Goal: Navigation & Orientation: Find specific page/section

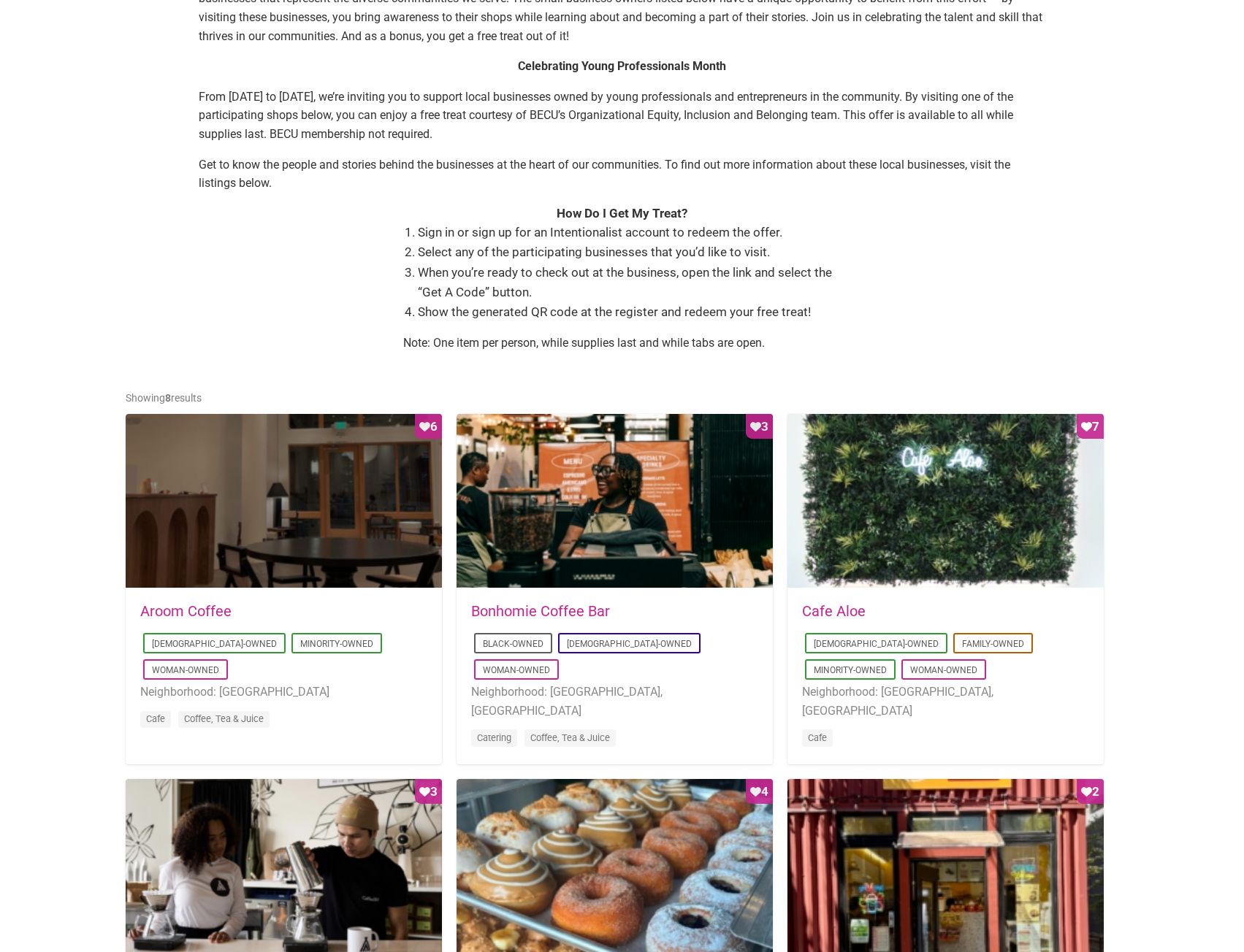
scroll to position [365, 0]
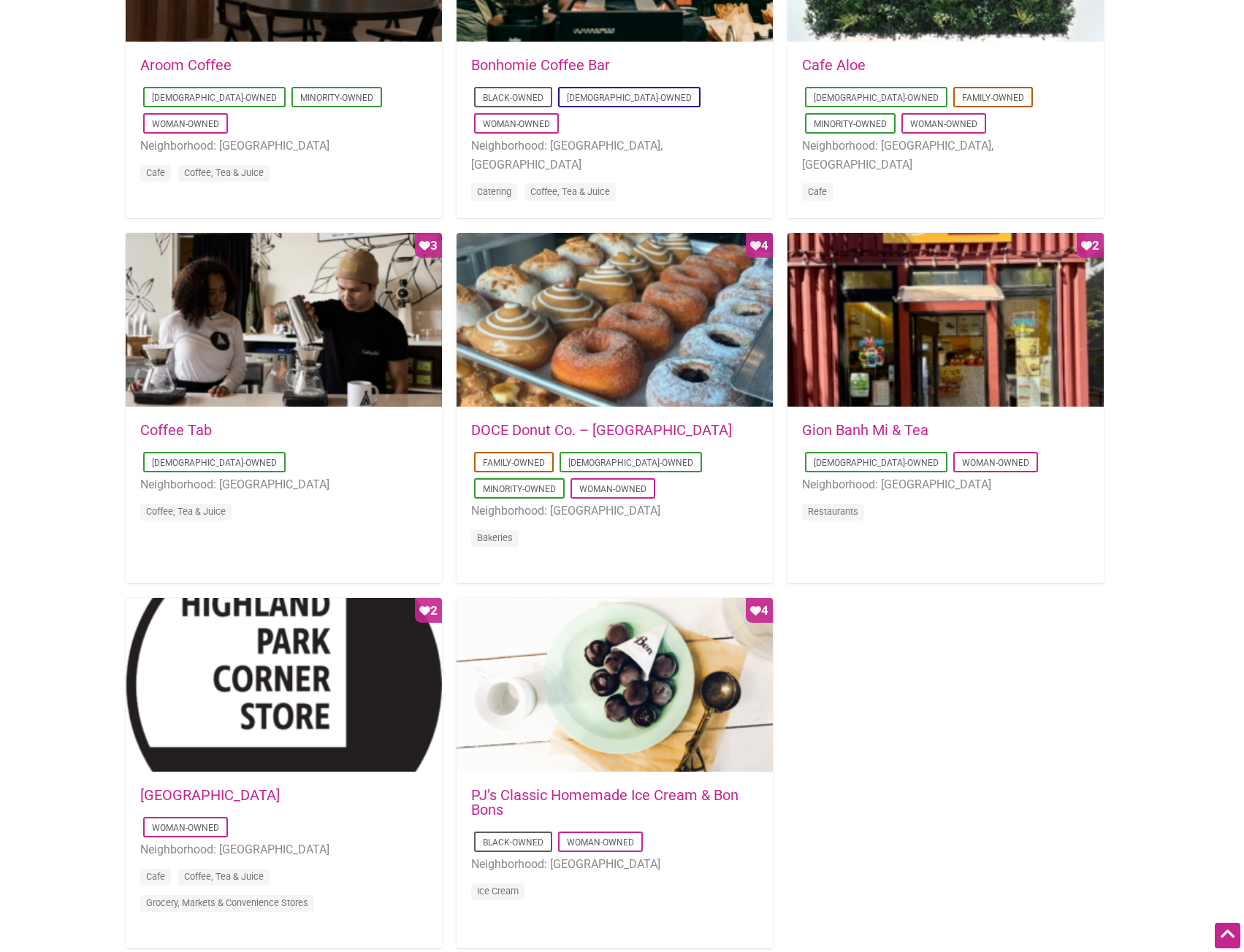
scroll to position [1020, 0]
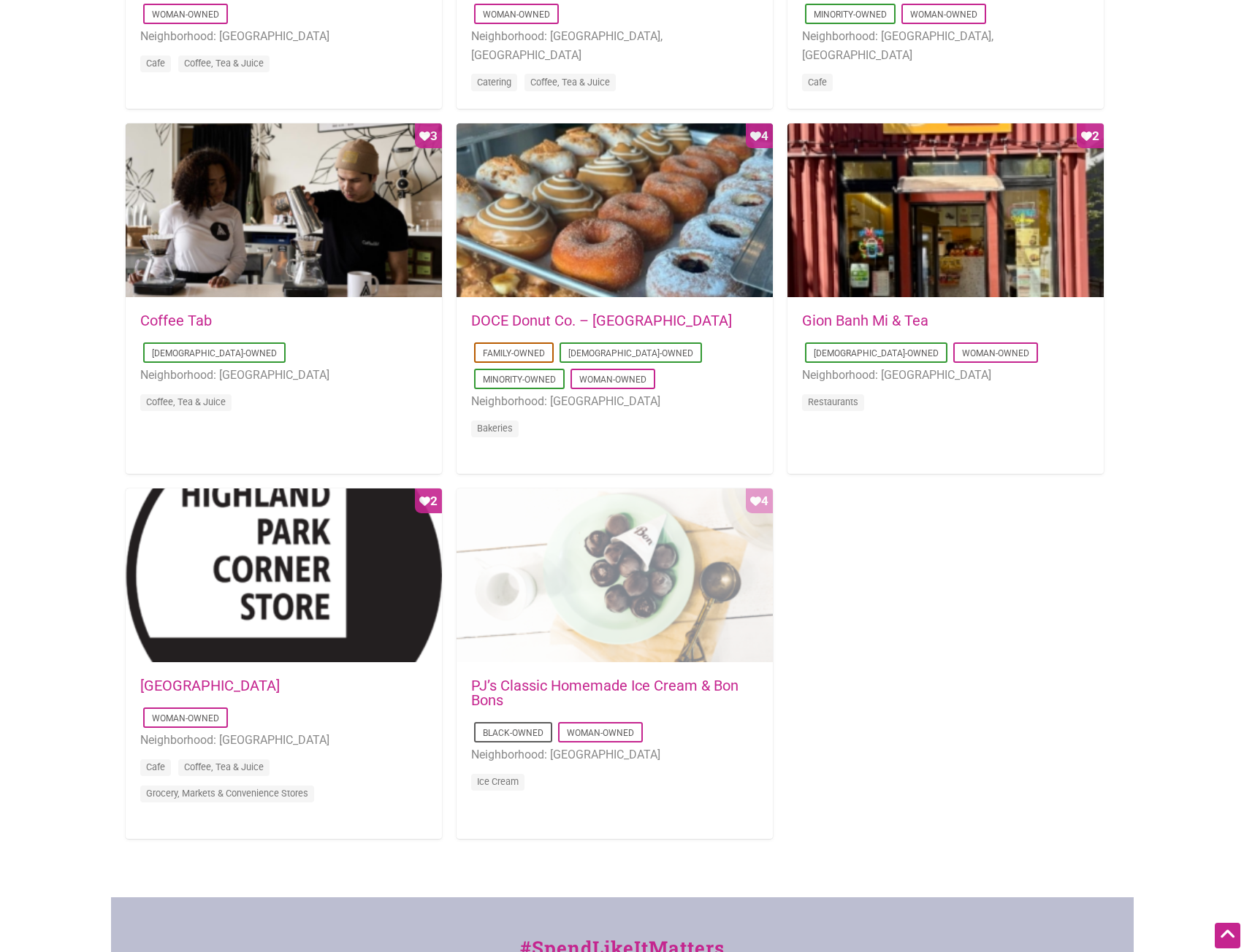
click at [621, 564] on div "Favorite Count 4" at bounding box center [614, 576] width 316 height 175
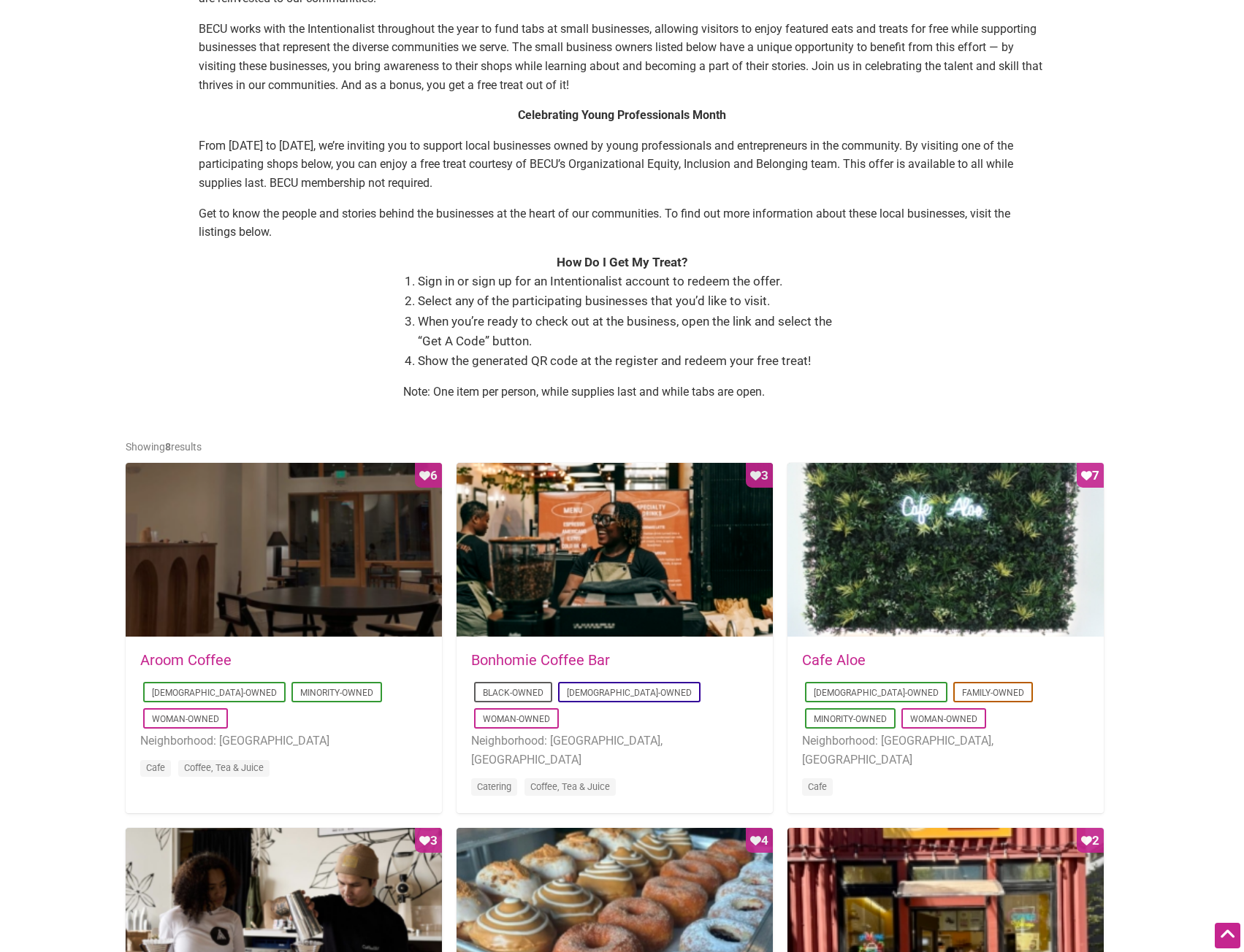
scroll to position [0, 0]
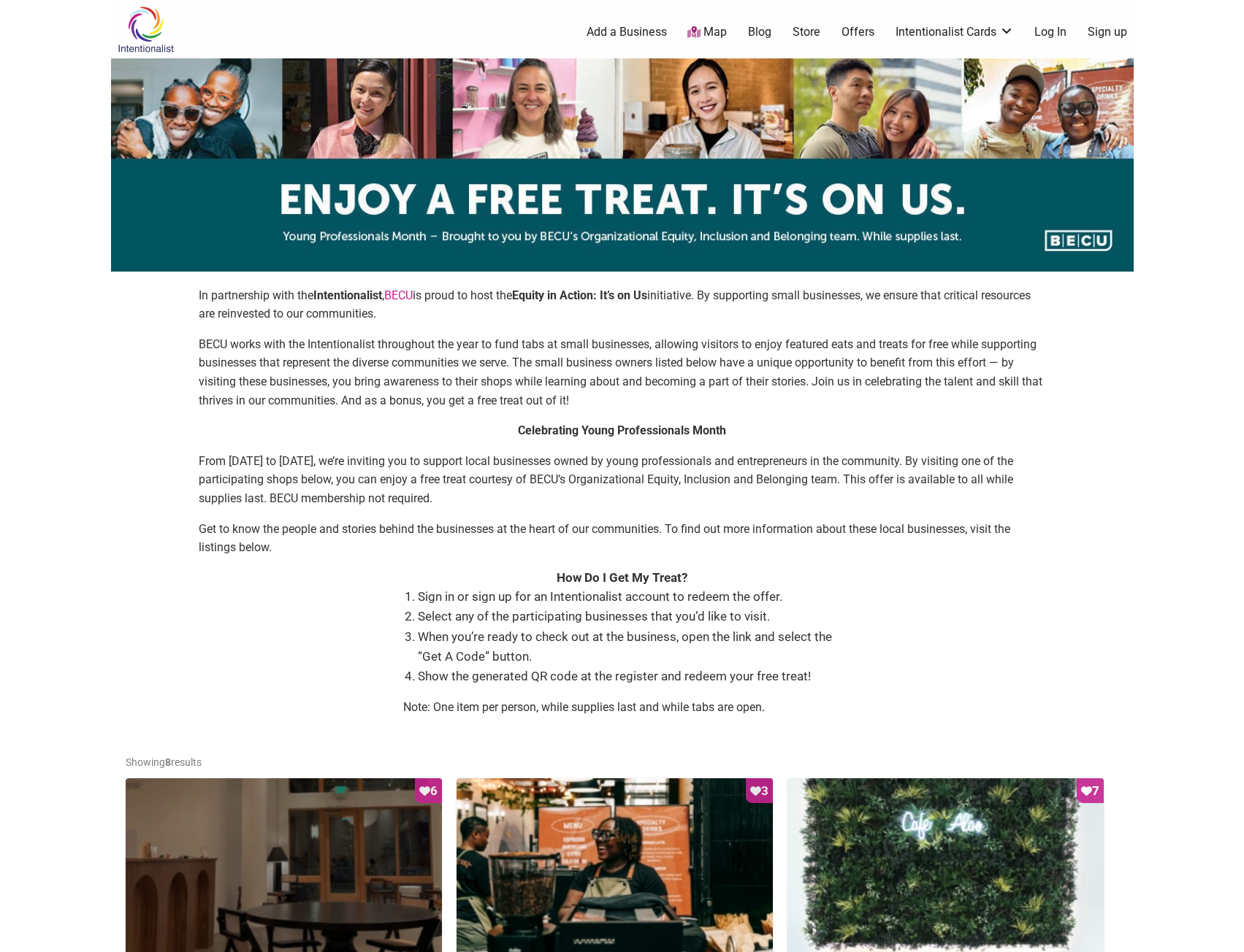
click at [146, 28] on img at bounding box center [146, 30] width 69 height 48
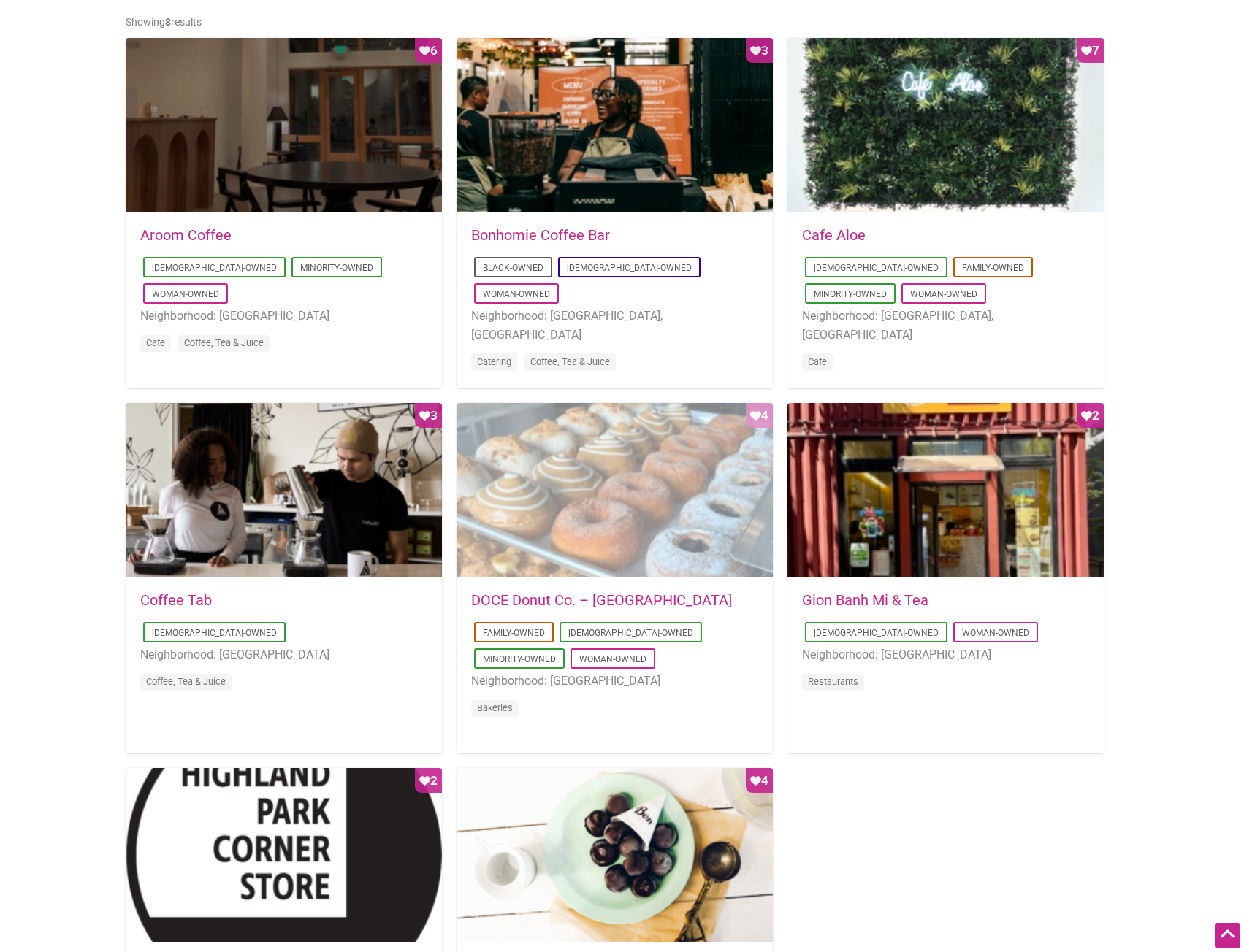
scroll to position [803, 0]
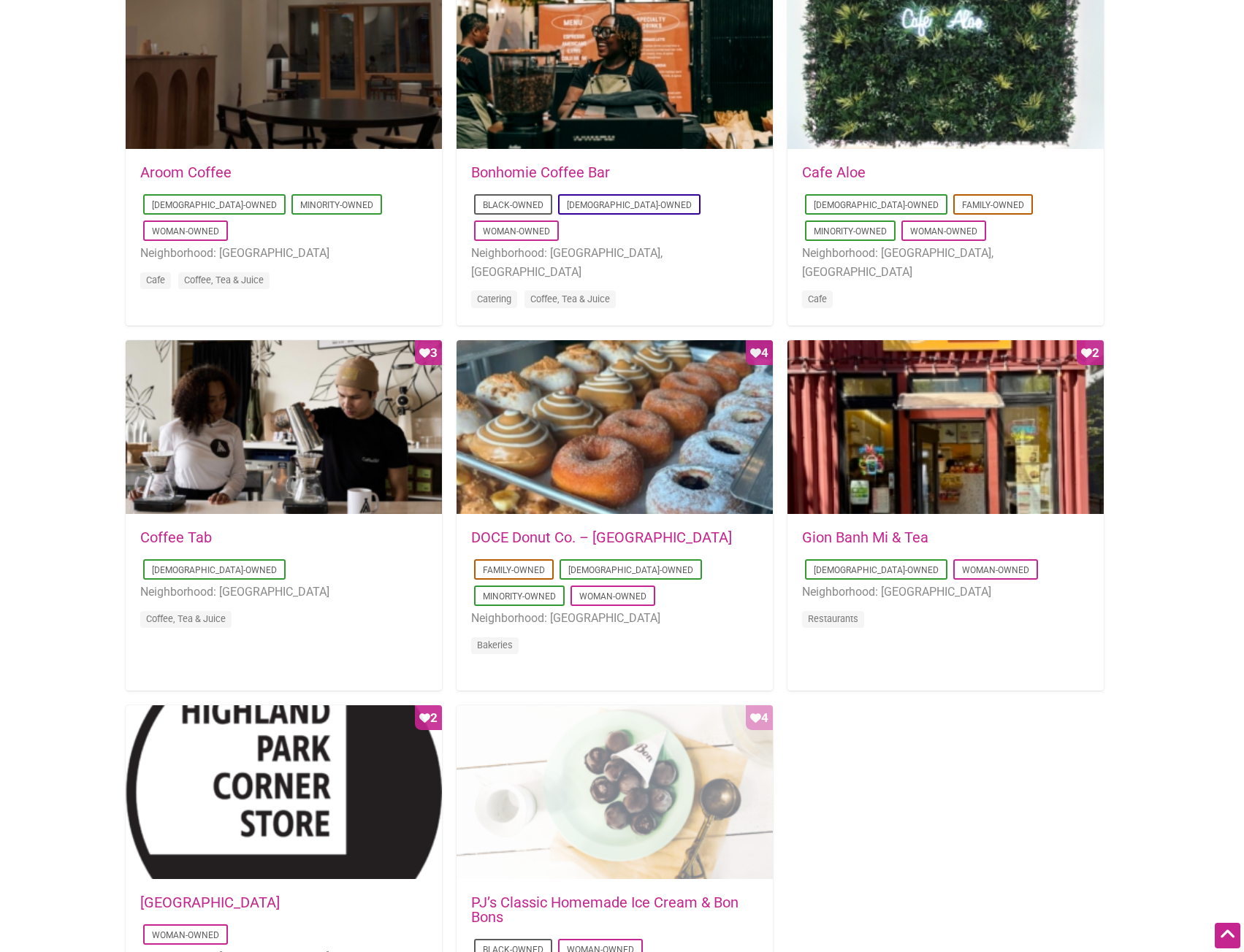
click at [621, 750] on div "Favorite Count 4" at bounding box center [614, 793] width 316 height 175
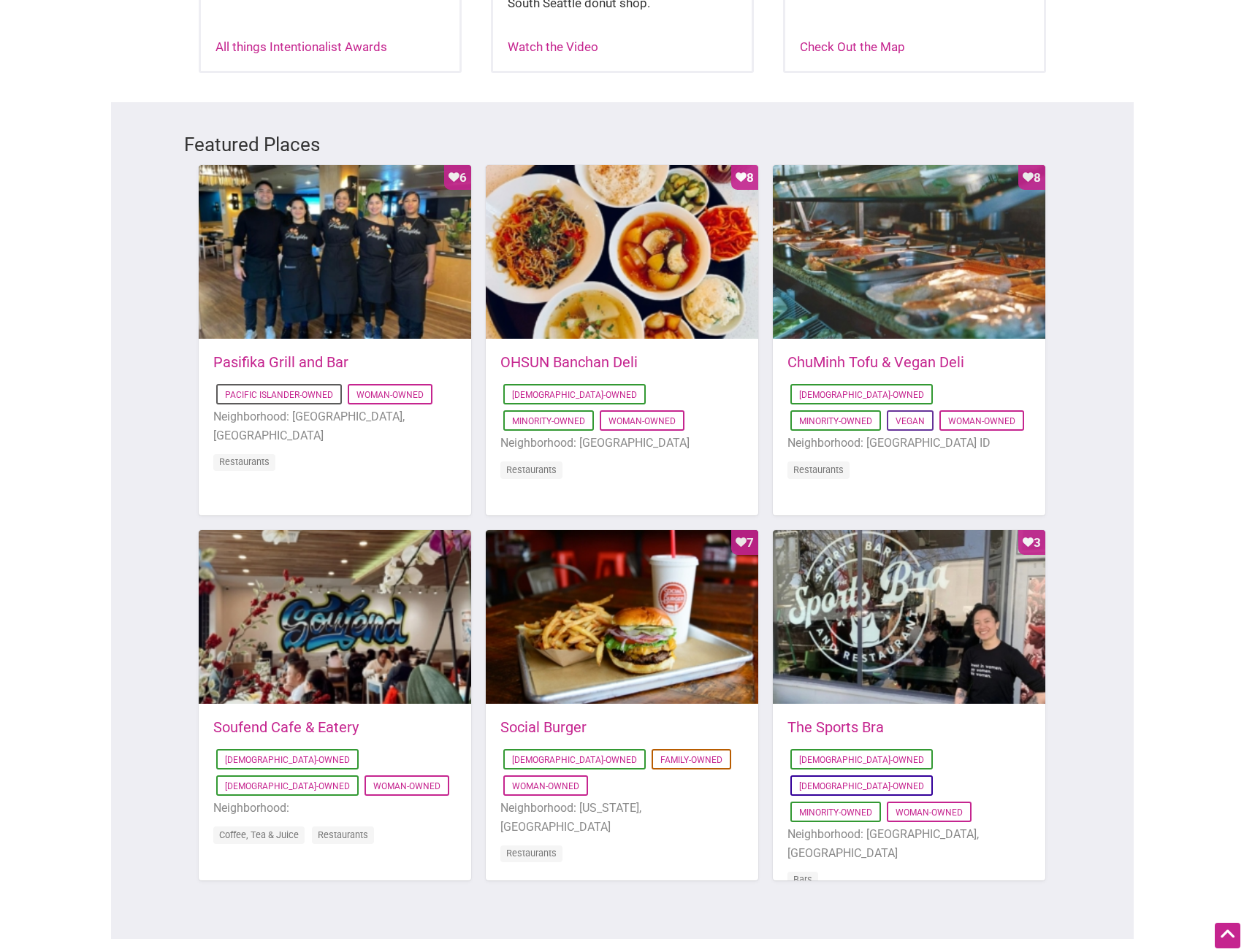
scroll to position [731, 0]
